Goal: Transaction & Acquisition: Download file/media

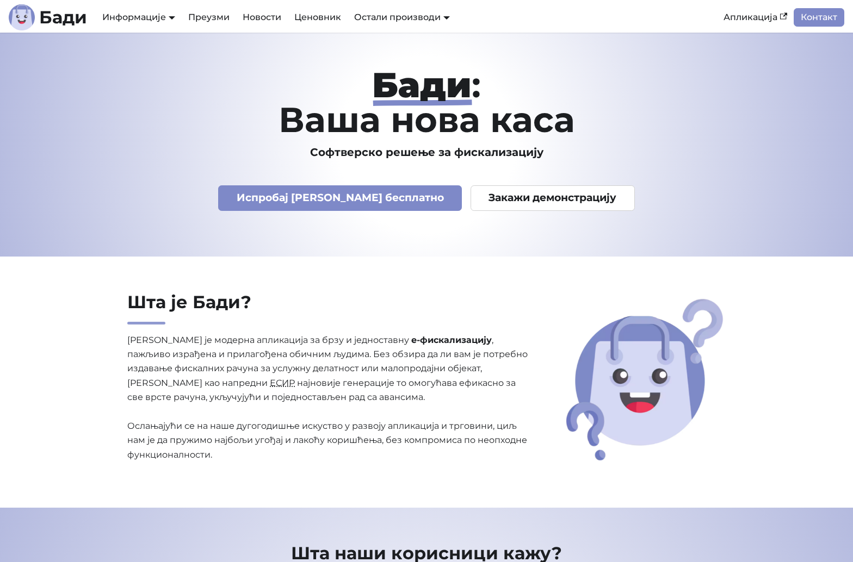
click at [226, 180] on p "Испробај Бади бесплатно Закажи демонстрацију" at bounding box center [426, 189] width 701 height 43
click at [221, 19] on link "Преузми" at bounding box center [209, 17] width 54 height 18
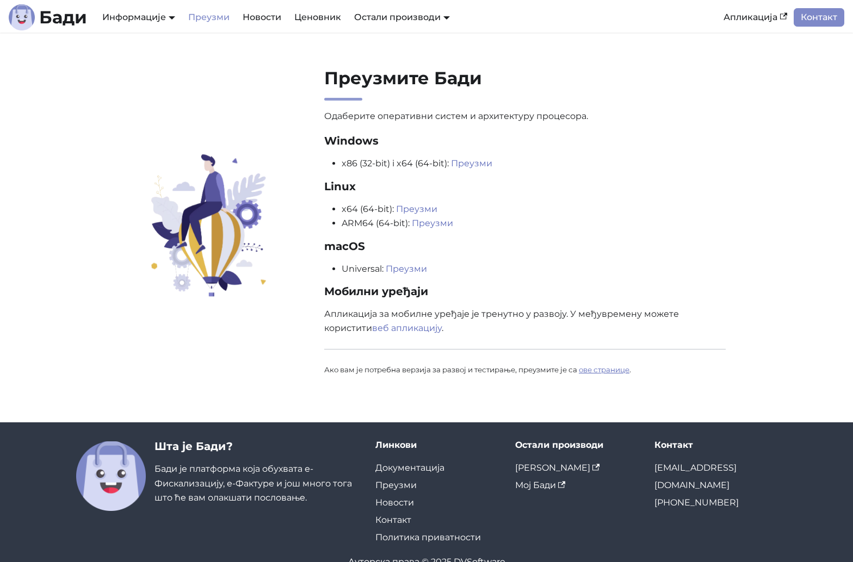
click at [598, 367] on link "ове странице" at bounding box center [604, 369] width 51 height 9
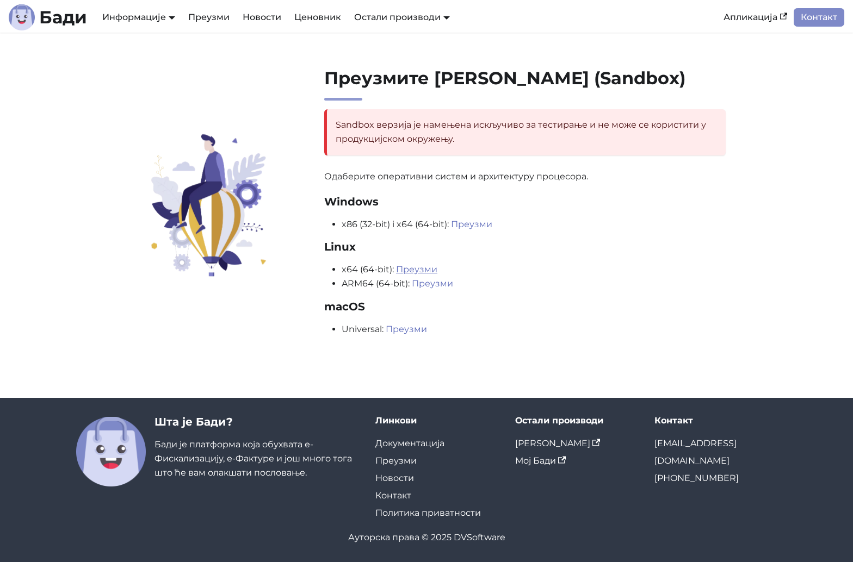
click at [414, 269] on link "Преузми" at bounding box center [416, 269] width 41 height 10
click at [415, 360] on section "Преузмите [PERSON_NAME] (Sandbox) Sandbox верзија је намењена искључиво за тест…" at bounding box center [426, 208] width 853 height 350
click at [459, 541] on div "Ауторска права © 2025 DVSoftware" at bounding box center [426, 538] width 701 height 14
copy div "DVSoftware"
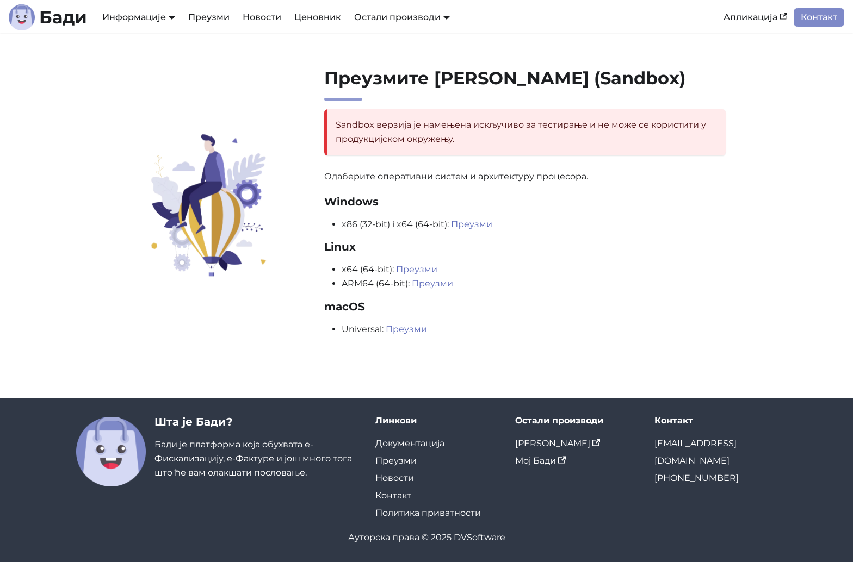
click at [202, 288] on div "Преузмите Бади (Sandbox) Sandbox верзија је намењена искључиво за тестирање и н…" at bounding box center [426, 207] width 718 height 280
